Goal: Find specific page/section: Find specific page/section

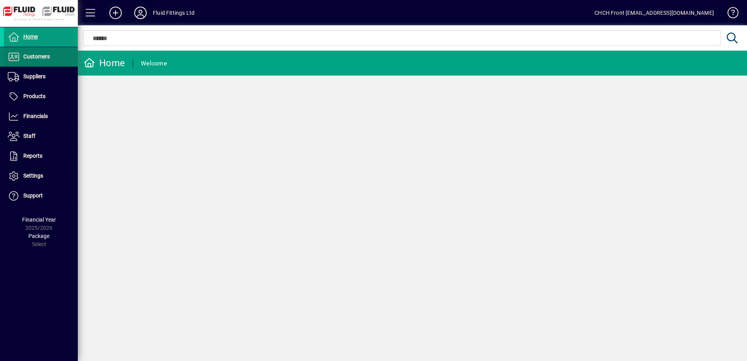
click at [56, 51] on span at bounding box center [41, 56] width 74 height 19
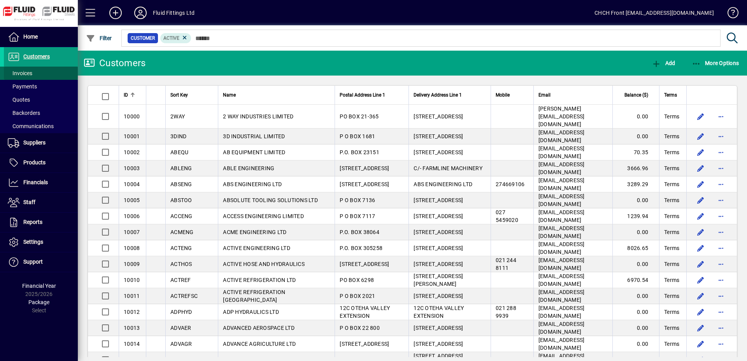
click at [41, 73] on span at bounding box center [41, 73] width 74 height 19
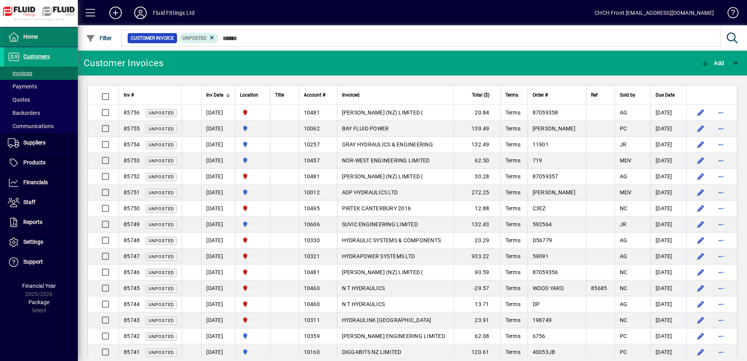
click at [60, 39] on span at bounding box center [41, 37] width 74 height 19
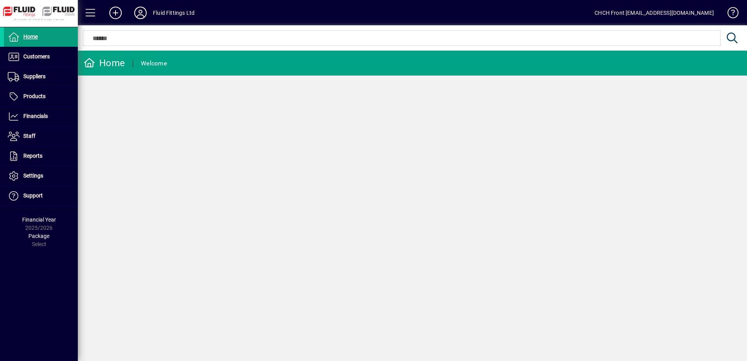
click at [232, 76] on form "Home Welcome" at bounding box center [413, 67] width 670 height 33
click at [30, 56] on span "Customers" at bounding box center [36, 56] width 26 height 6
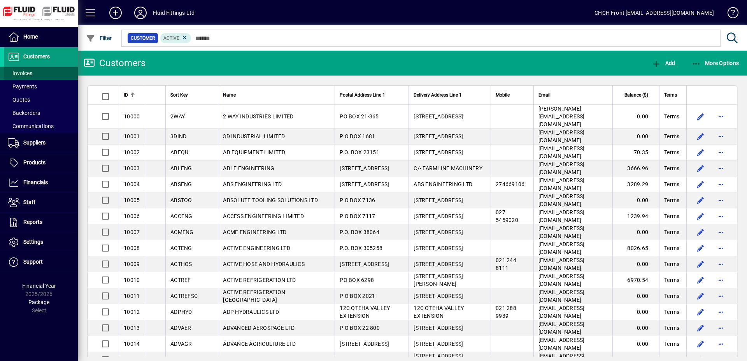
click at [35, 72] on span at bounding box center [41, 73] width 74 height 19
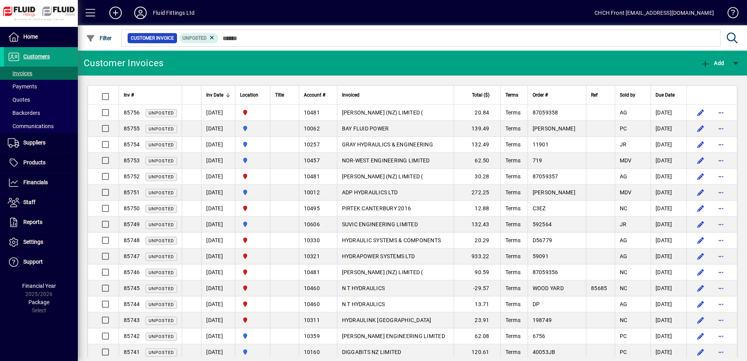
click at [185, 63] on mat-toolbar-row "Customer Invoices Add" at bounding box center [413, 63] width 670 height 25
click at [11, 32] on span at bounding box center [41, 37] width 74 height 19
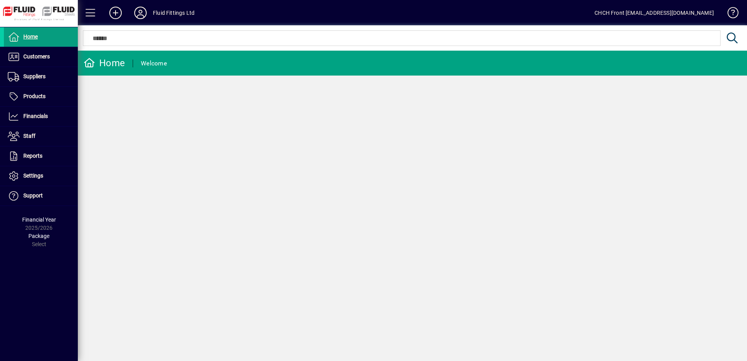
click at [209, 60] on mat-toolbar-row "Home Welcome" at bounding box center [413, 63] width 670 height 25
click at [62, 57] on span at bounding box center [41, 56] width 74 height 19
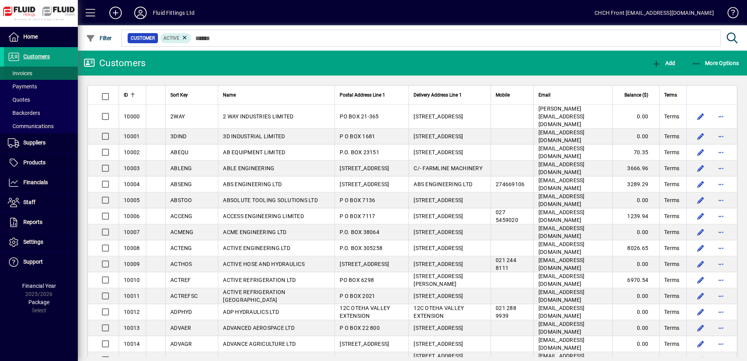
click at [52, 71] on span at bounding box center [41, 73] width 74 height 19
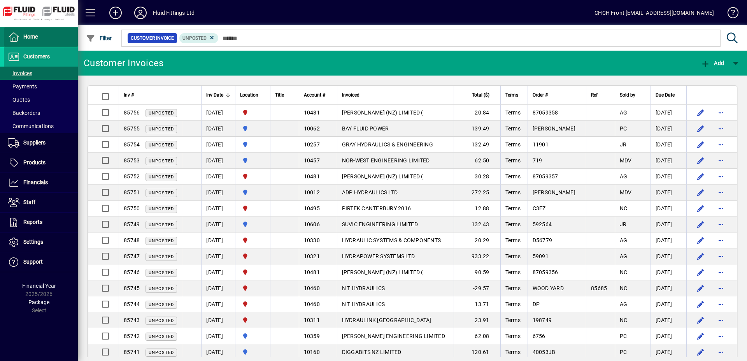
click at [52, 38] on span at bounding box center [41, 37] width 74 height 19
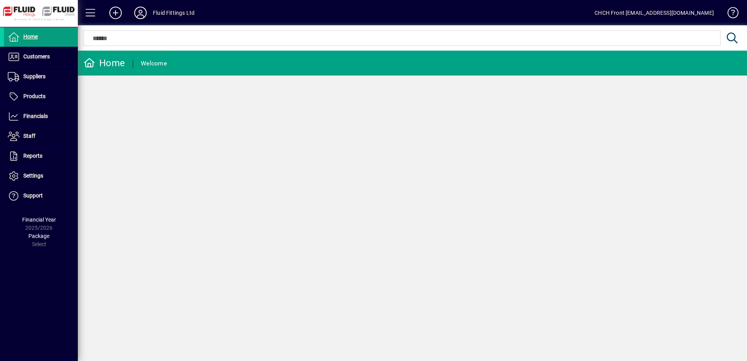
click at [199, 66] on mat-toolbar-row "Home Welcome" at bounding box center [413, 63] width 670 height 25
